Goal: Task Accomplishment & Management: Manage account settings

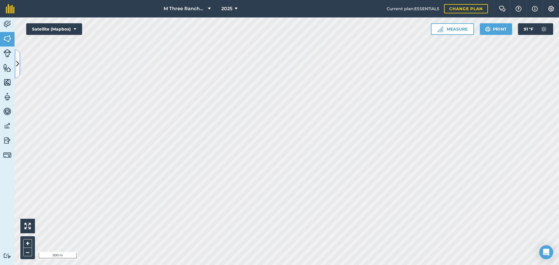
click at [18, 57] on button at bounding box center [18, 64] width 6 height 29
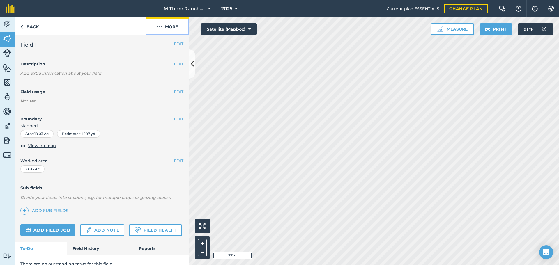
click at [170, 30] on button "More" at bounding box center [168, 25] width 44 height 17
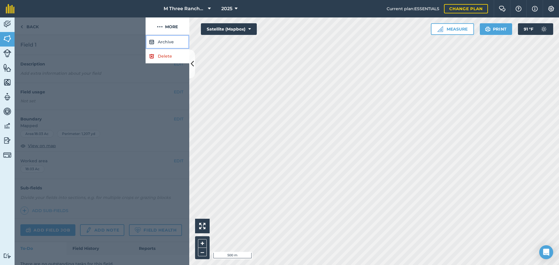
click at [171, 42] on button "Archive" at bounding box center [168, 42] width 44 height 14
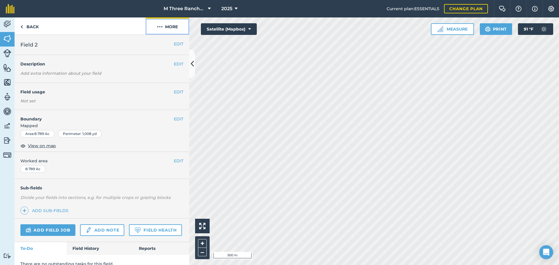
click at [177, 29] on button "More" at bounding box center [168, 25] width 44 height 17
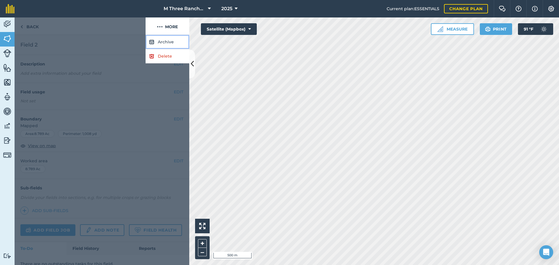
click at [174, 42] on button "Archive" at bounding box center [168, 42] width 44 height 14
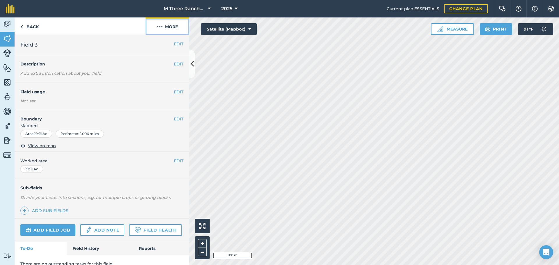
click at [172, 30] on button "More" at bounding box center [168, 25] width 44 height 17
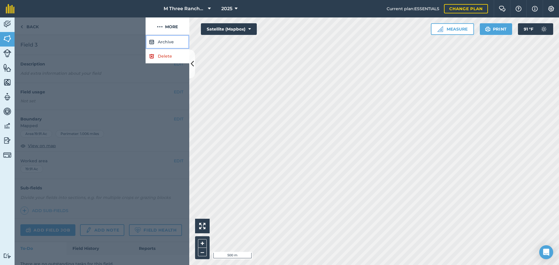
click at [171, 46] on button "Archive" at bounding box center [168, 42] width 44 height 14
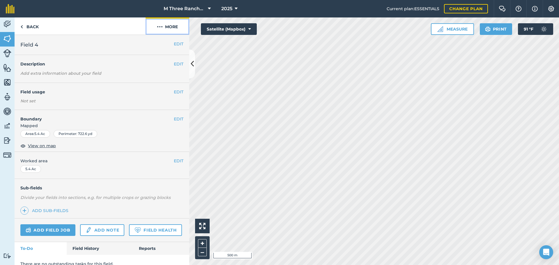
click at [175, 31] on button "More" at bounding box center [168, 25] width 44 height 17
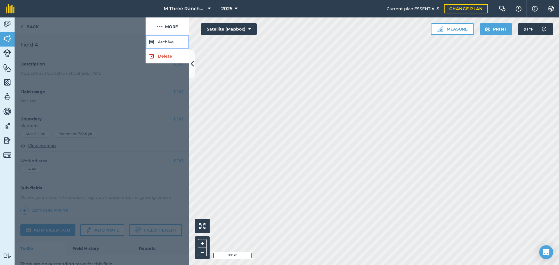
click at [176, 42] on button "Archive" at bounding box center [168, 42] width 44 height 14
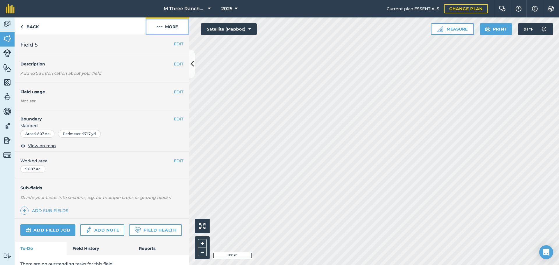
click at [181, 31] on button "More" at bounding box center [168, 25] width 44 height 17
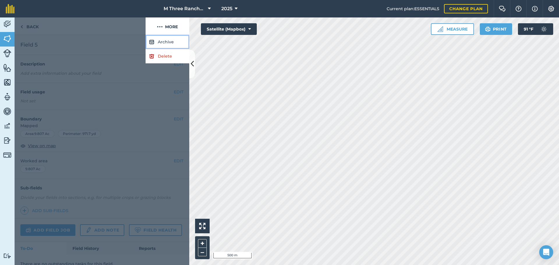
click at [175, 41] on button "Archive" at bounding box center [168, 42] width 44 height 14
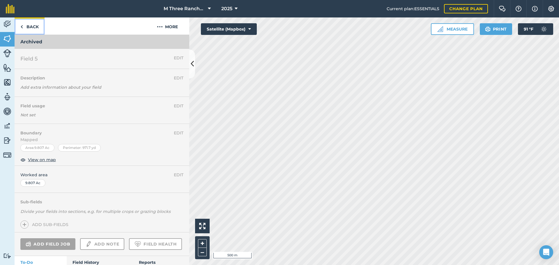
click at [32, 23] on link "Back" at bounding box center [30, 25] width 30 height 17
click at [4, 40] on img at bounding box center [7, 38] width 8 height 9
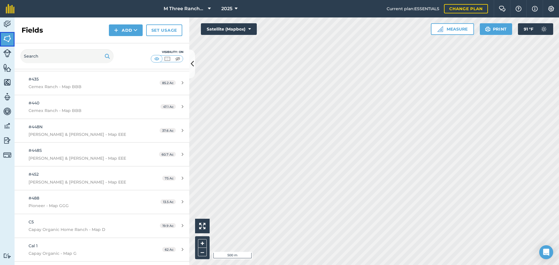
scroll to position [3820, 0]
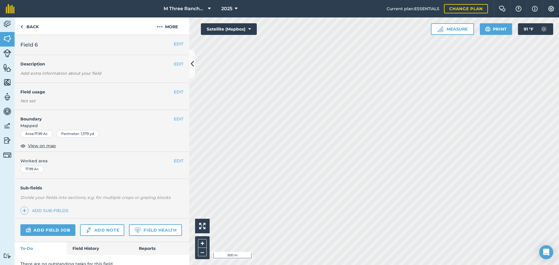
click at [349, 207] on div "Click to start drawing i 500 m + –" at bounding box center [374, 141] width 370 height 248
click at [170, 29] on button "More" at bounding box center [168, 25] width 44 height 17
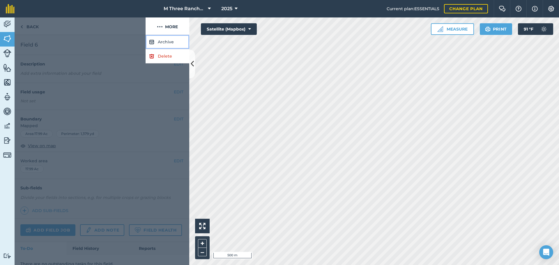
click at [175, 40] on button "Archive" at bounding box center [168, 42] width 44 height 14
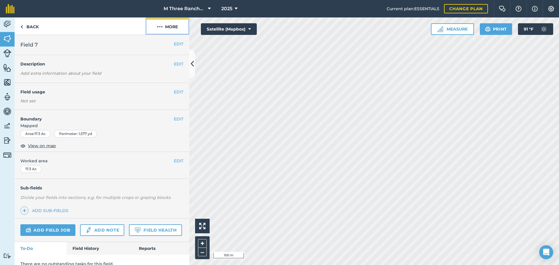
click at [172, 29] on button "More" at bounding box center [168, 25] width 44 height 17
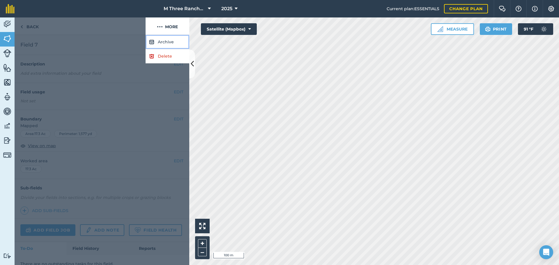
click at [175, 40] on button "Archive" at bounding box center [168, 42] width 44 height 14
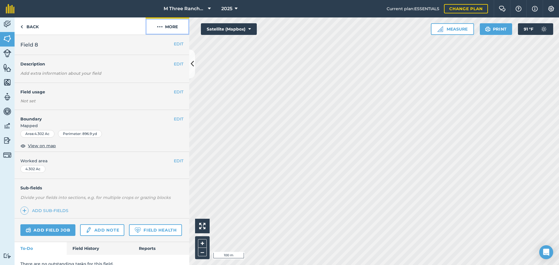
click at [171, 27] on button "More" at bounding box center [168, 25] width 44 height 17
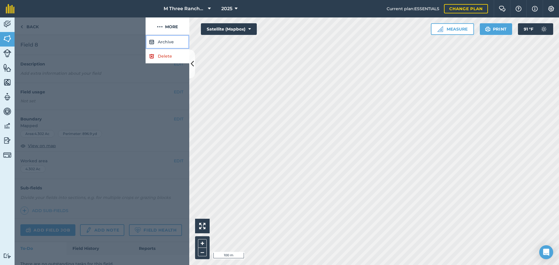
click at [175, 39] on button "Archive" at bounding box center [168, 42] width 44 height 14
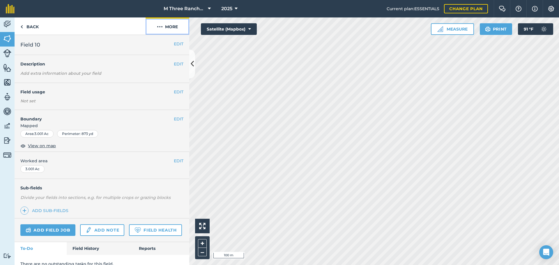
click at [162, 25] on img at bounding box center [160, 26] width 6 height 7
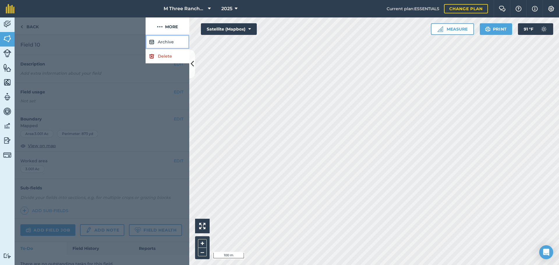
click at [177, 42] on button "Archive" at bounding box center [168, 42] width 44 height 14
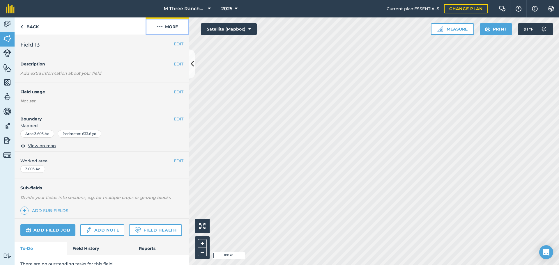
click at [185, 24] on button "More" at bounding box center [168, 25] width 44 height 17
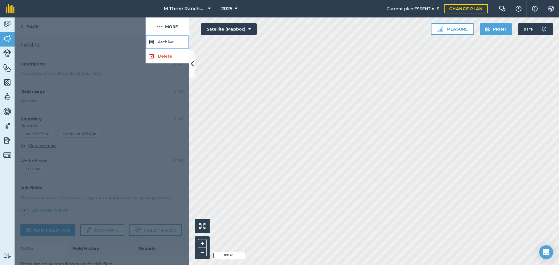
click at [176, 40] on button "Archive" at bounding box center [168, 42] width 44 height 14
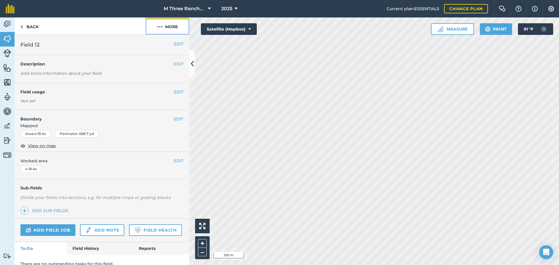
click at [175, 30] on button "More" at bounding box center [168, 25] width 44 height 17
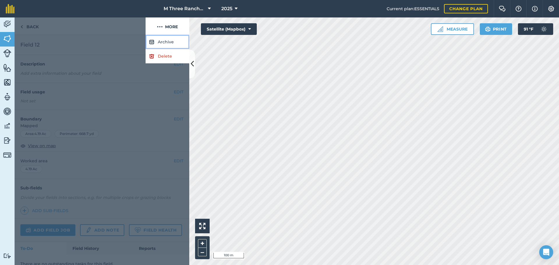
click at [175, 42] on button "Archive" at bounding box center [168, 42] width 44 height 14
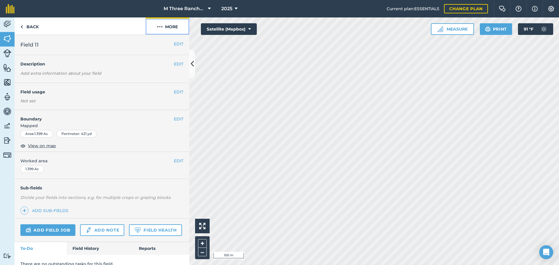
click at [164, 30] on button "More" at bounding box center [168, 25] width 44 height 17
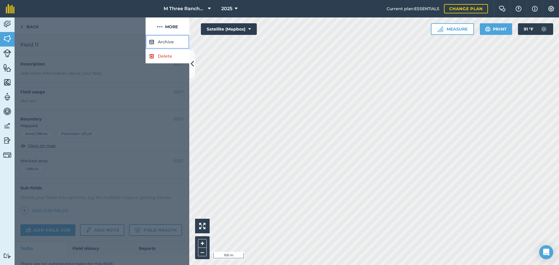
click at [172, 41] on button "Archive" at bounding box center [168, 42] width 44 height 14
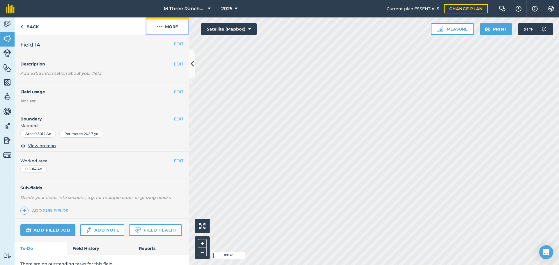
click at [181, 26] on button "More" at bounding box center [168, 25] width 44 height 17
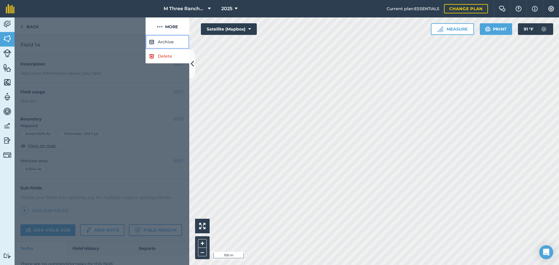
click at [177, 42] on button "Archive" at bounding box center [168, 42] width 44 height 14
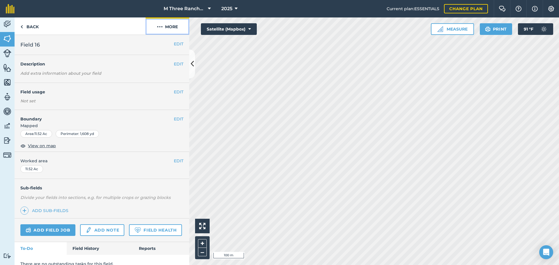
click at [162, 30] on img at bounding box center [160, 26] width 6 height 7
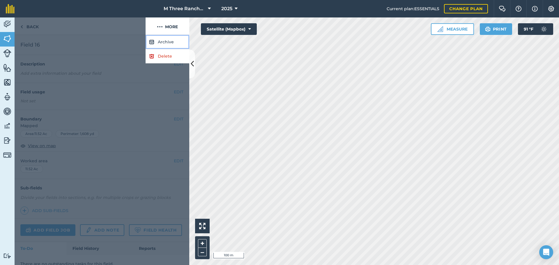
click at [167, 44] on button "Archive" at bounding box center [168, 42] width 44 height 14
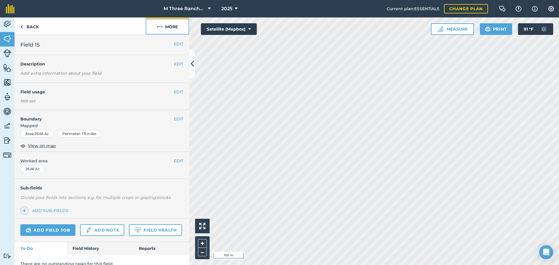
click at [159, 31] on button "More" at bounding box center [168, 25] width 44 height 17
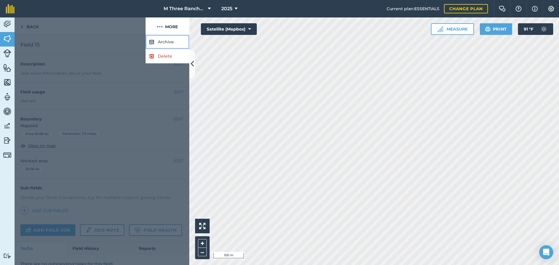
click at [174, 42] on button "Archive" at bounding box center [168, 42] width 44 height 14
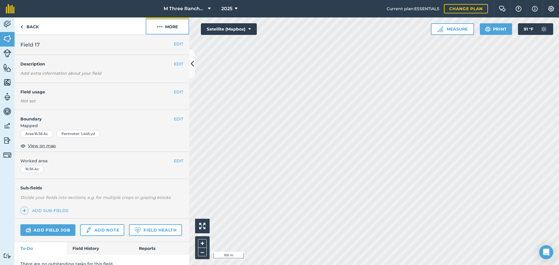
click at [175, 28] on button "More" at bounding box center [168, 25] width 44 height 17
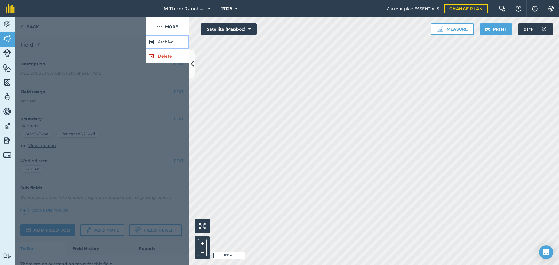
click at [177, 41] on button "Archive" at bounding box center [168, 42] width 44 height 14
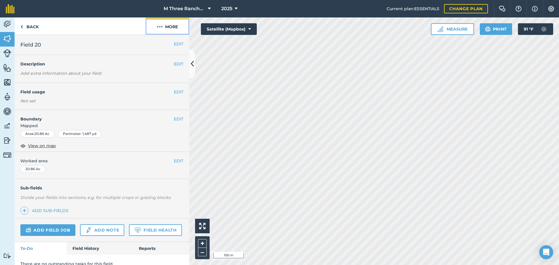
click at [169, 28] on button "More" at bounding box center [168, 25] width 44 height 17
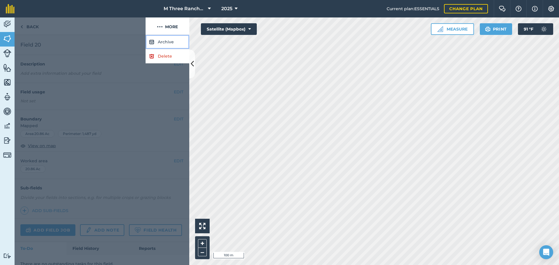
click at [173, 40] on button "Archive" at bounding box center [168, 42] width 44 height 14
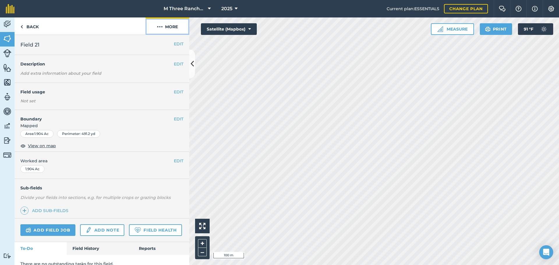
click at [168, 22] on button "More" at bounding box center [168, 25] width 44 height 17
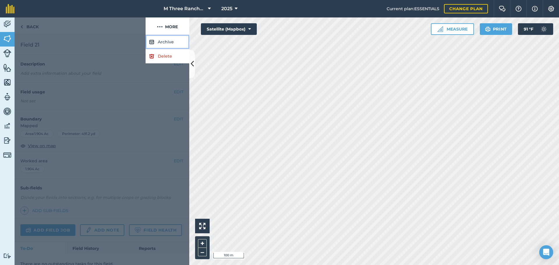
click at [178, 39] on button "Archive" at bounding box center [168, 42] width 44 height 14
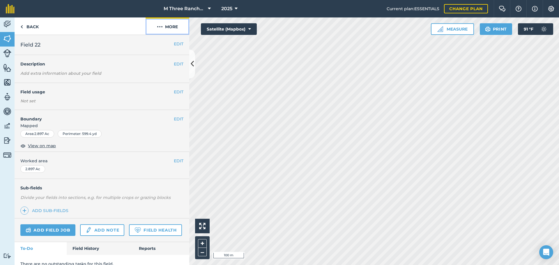
click at [168, 27] on button "More" at bounding box center [168, 25] width 44 height 17
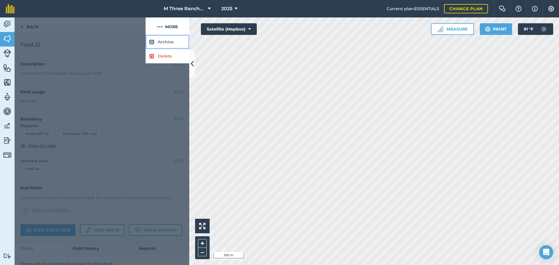
click at [175, 42] on button "Archive" at bounding box center [168, 42] width 44 height 14
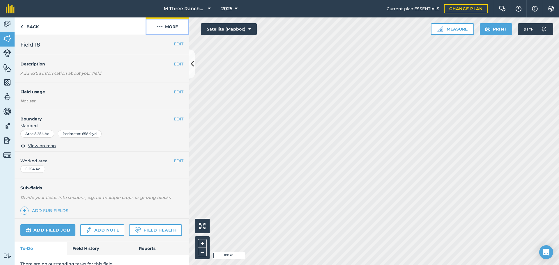
click at [179, 30] on button "More" at bounding box center [168, 25] width 44 height 17
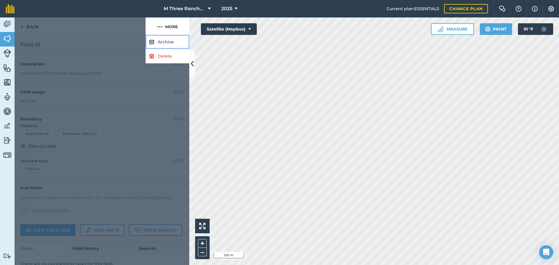
click at [178, 45] on button "Archive" at bounding box center [168, 42] width 44 height 14
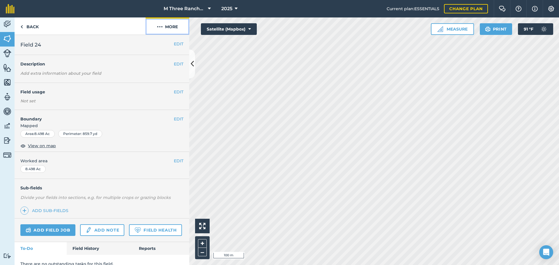
click at [164, 28] on button "More" at bounding box center [168, 25] width 44 height 17
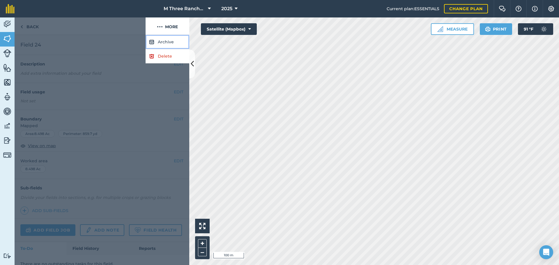
click at [170, 44] on button "Archive" at bounding box center [168, 42] width 44 height 14
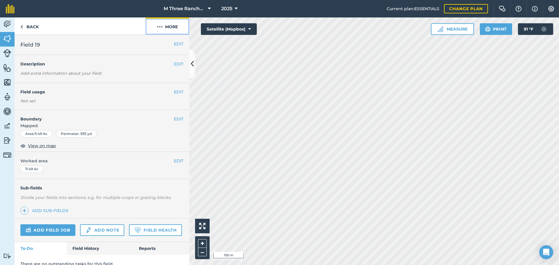
click at [170, 31] on button "More" at bounding box center [168, 25] width 44 height 17
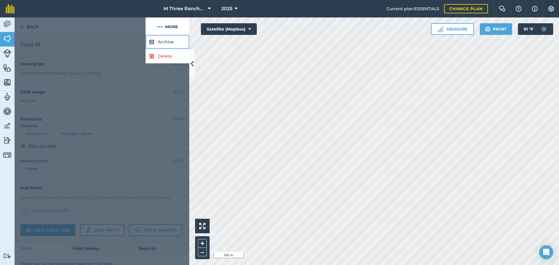
click at [168, 45] on button "Archive" at bounding box center [168, 42] width 44 height 14
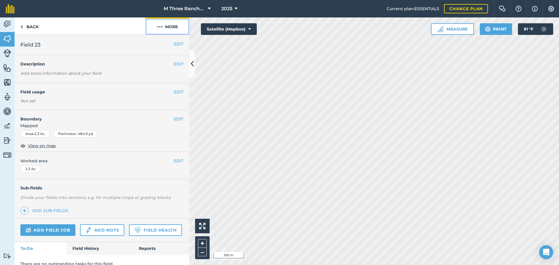
click at [163, 33] on button "More" at bounding box center [168, 25] width 44 height 17
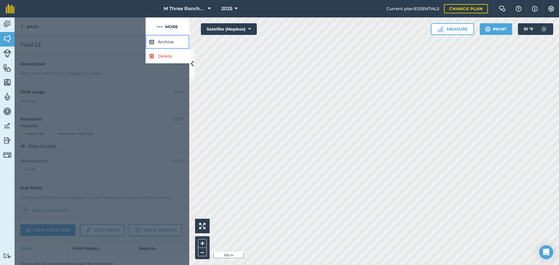
click at [169, 44] on button "Archive" at bounding box center [168, 42] width 44 height 14
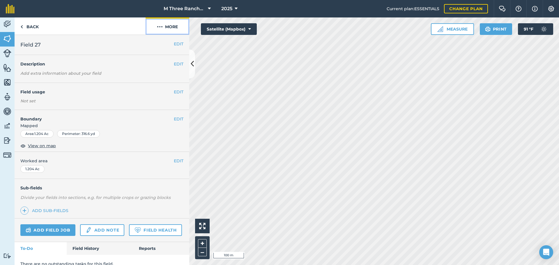
click at [158, 26] on img at bounding box center [160, 26] width 6 height 7
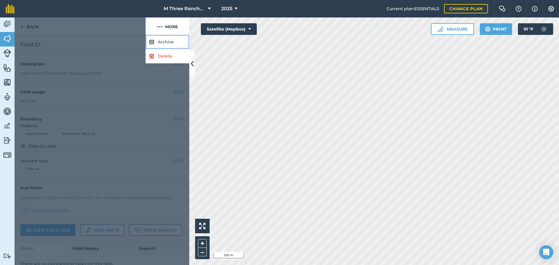
click at [162, 40] on button "Archive" at bounding box center [168, 42] width 44 height 14
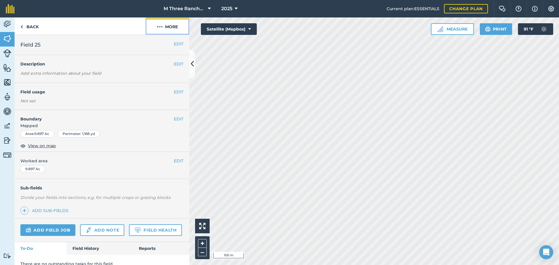
click at [177, 24] on button "More" at bounding box center [168, 25] width 44 height 17
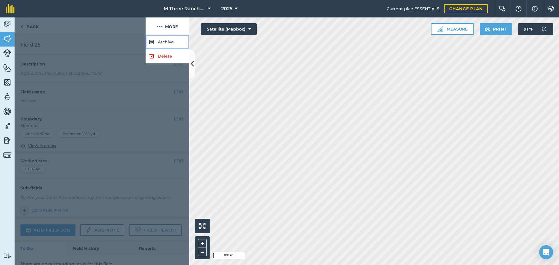
click at [180, 43] on button "Archive" at bounding box center [168, 42] width 44 height 14
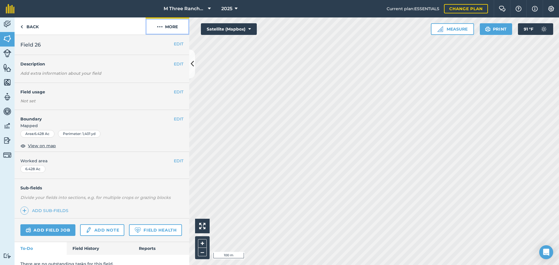
click at [173, 30] on button "More" at bounding box center [168, 25] width 44 height 17
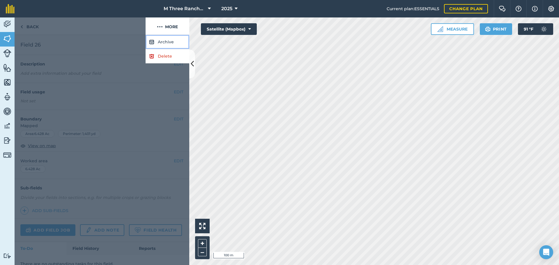
click at [175, 47] on button "Archive" at bounding box center [168, 42] width 44 height 14
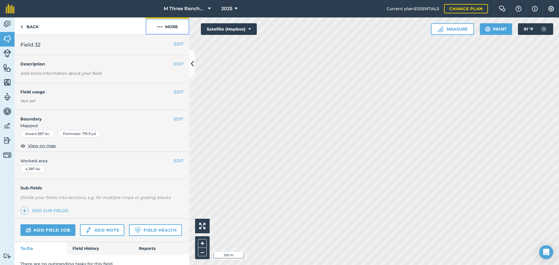
click at [156, 24] on button "More" at bounding box center [168, 25] width 44 height 17
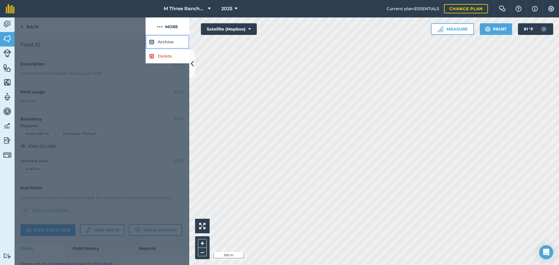
click at [172, 38] on button "Archive" at bounding box center [168, 42] width 44 height 14
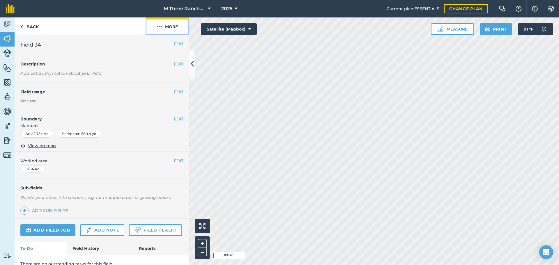
click at [172, 25] on button "More" at bounding box center [168, 25] width 44 height 17
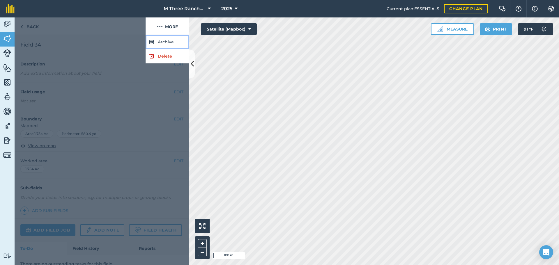
click at [177, 40] on button "Archive" at bounding box center [168, 42] width 44 height 14
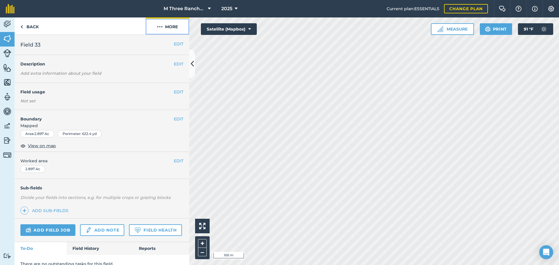
click at [168, 27] on button "More" at bounding box center [168, 25] width 44 height 17
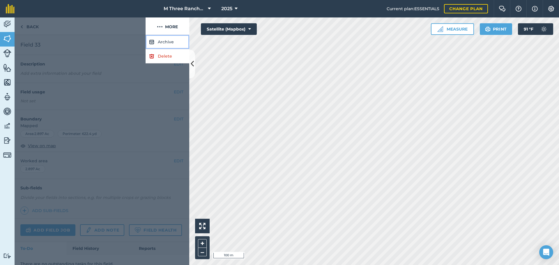
click at [175, 40] on button "Archive" at bounding box center [168, 42] width 44 height 14
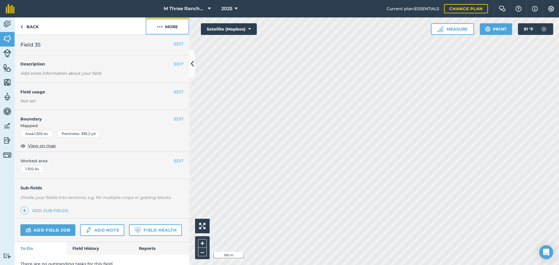
click at [170, 27] on button "More" at bounding box center [168, 25] width 44 height 17
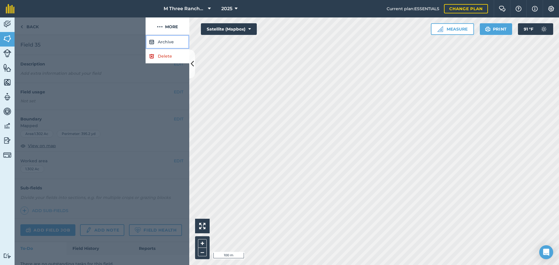
click at [174, 41] on button "Archive" at bounding box center [168, 42] width 44 height 14
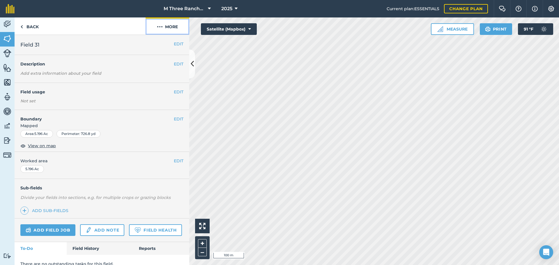
click at [169, 28] on button "More" at bounding box center [168, 25] width 44 height 17
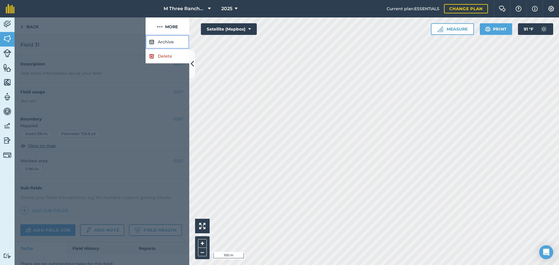
click at [169, 42] on button "Archive" at bounding box center [168, 42] width 44 height 14
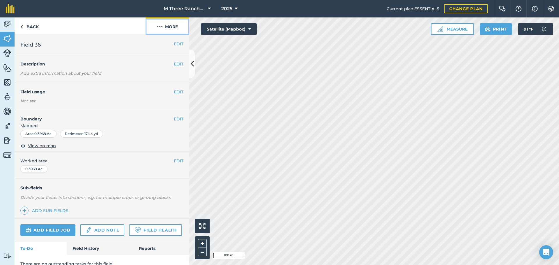
click at [172, 26] on button "More" at bounding box center [168, 25] width 44 height 17
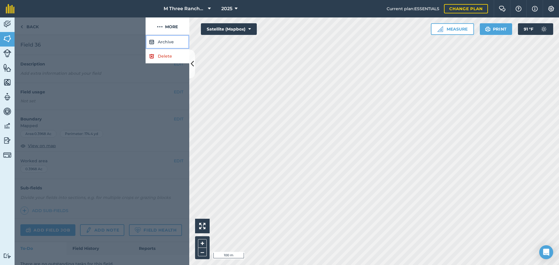
click at [177, 45] on button "Archive" at bounding box center [168, 42] width 44 height 14
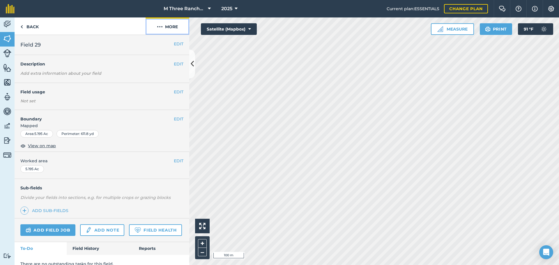
click at [170, 28] on button "More" at bounding box center [168, 25] width 44 height 17
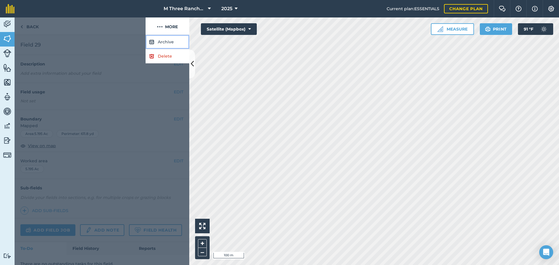
click at [173, 41] on button "Archive" at bounding box center [168, 42] width 44 height 14
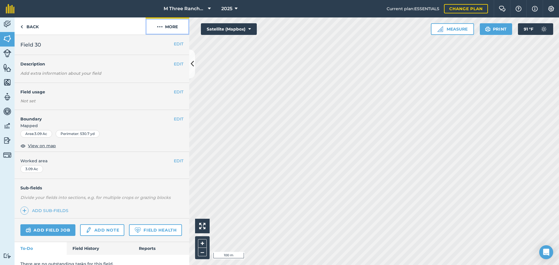
click at [173, 31] on button "More" at bounding box center [168, 25] width 44 height 17
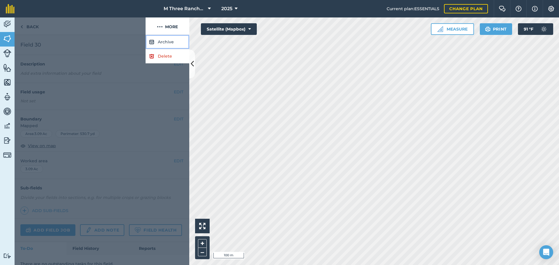
click at [176, 47] on button "Archive" at bounding box center [168, 42] width 44 height 14
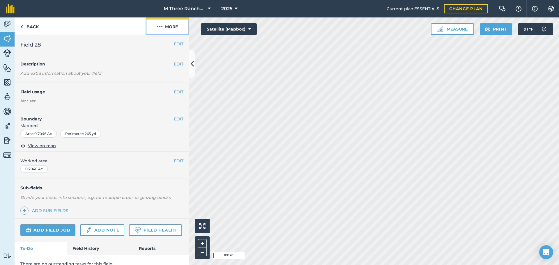
click at [178, 25] on button "More" at bounding box center [168, 25] width 44 height 17
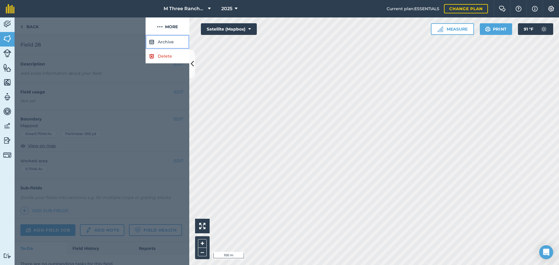
click at [182, 39] on button "Archive" at bounding box center [168, 42] width 44 height 14
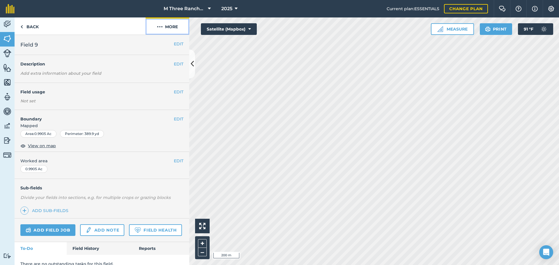
click at [169, 27] on button "More" at bounding box center [168, 25] width 44 height 17
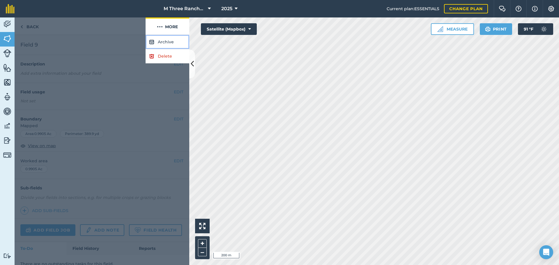
click at [178, 41] on button "Archive" at bounding box center [168, 42] width 44 height 14
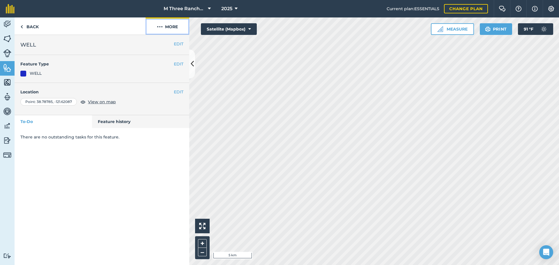
click at [178, 27] on button "More" at bounding box center [168, 25] width 44 height 17
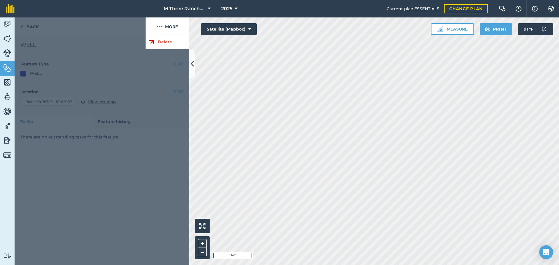
click at [158, 73] on div at bounding box center [102, 150] width 175 height 230
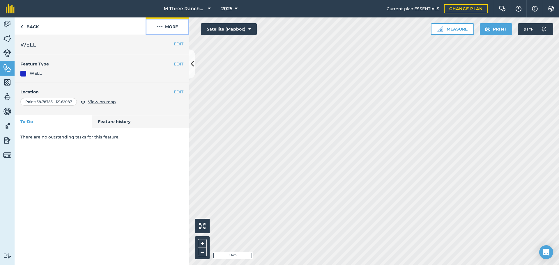
click at [167, 27] on button "More" at bounding box center [168, 25] width 44 height 17
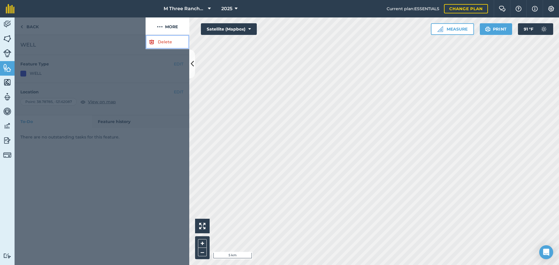
click at [164, 44] on link "Delete" at bounding box center [168, 42] width 44 height 14
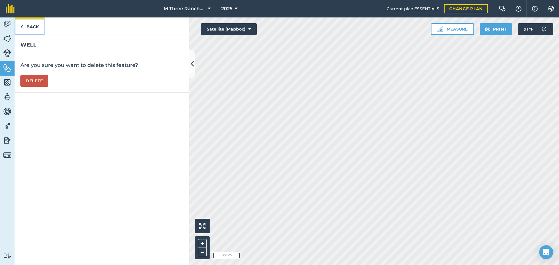
click at [25, 30] on link "Back" at bounding box center [30, 25] width 30 height 17
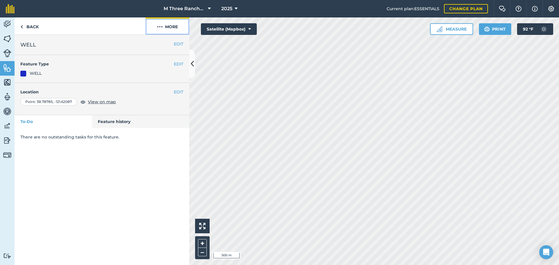
click at [178, 27] on button "More" at bounding box center [168, 25] width 44 height 17
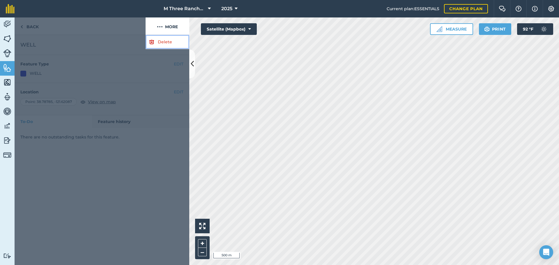
click at [168, 43] on link "Delete" at bounding box center [168, 42] width 44 height 14
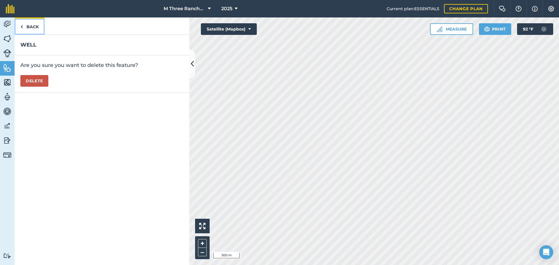
click at [25, 26] on link "Back" at bounding box center [30, 25] width 30 height 17
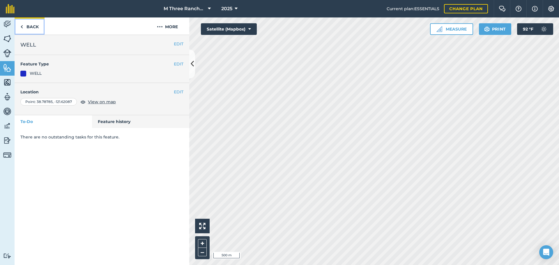
click at [22, 27] on img at bounding box center [21, 26] width 3 height 7
click at [446, 28] on button "Measure" at bounding box center [451, 29] width 43 height 12
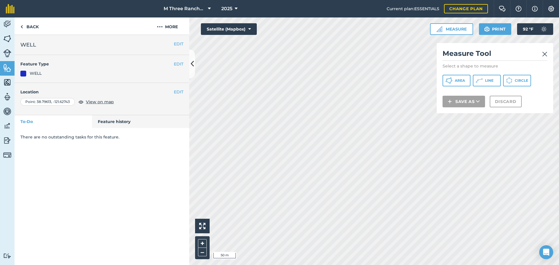
click at [490, 75] on div "Measure Tool Select a shape to measure Area Line Circle Save as Discard" at bounding box center [495, 78] width 117 height 70
click at [478, 84] on button "Line" at bounding box center [487, 81] width 28 height 12
click at [542, 53] on img at bounding box center [544, 54] width 5 height 7
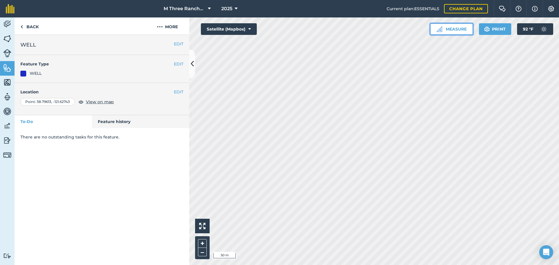
click at [447, 27] on button "Measure" at bounding box center [451, 29] width 43 height 12
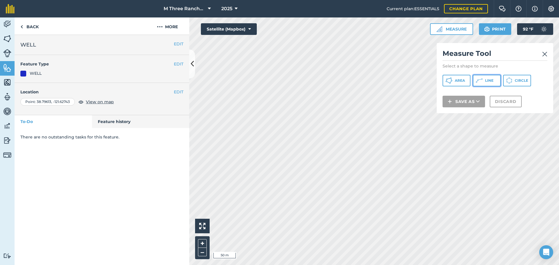
click at [484, 82] on button "Line" at bounding box center [487, 81] width 28 height 12
click at [545, 54] on img at bounding box center [544, 54] width 5 height 7
